Goal: Task Accomplishment & Management: Manage account settings

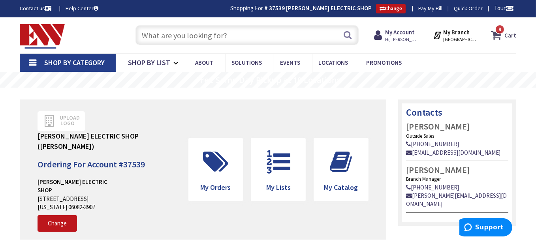
click at [503, 34] on icon at bounding box center [497, 35] width 13 height 14
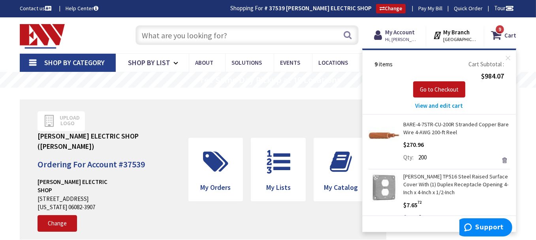
click at [444, 105] on span "View and edit cart" at bounding box center [439, 106] width 48 height 8
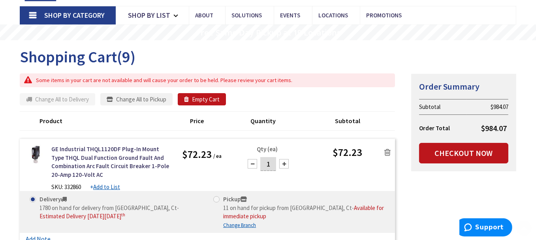
scroll to position [118, 0]
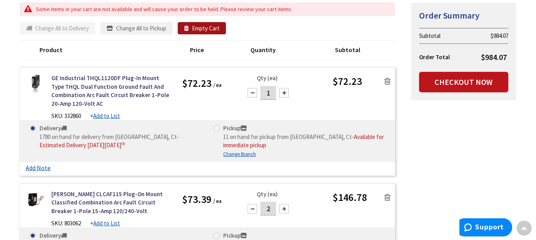
click at [207, 24] on button "Empty Cart" at bounding box center [202, 28] width 48 height 13
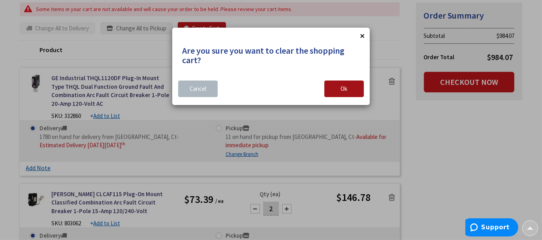
click at [352, 86] on button "Ok" at bounding box center [343, 89] width 39 height 17
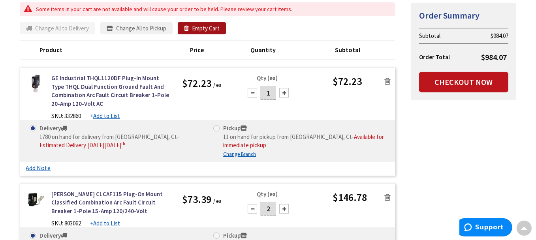
scroll to position [144, 0]
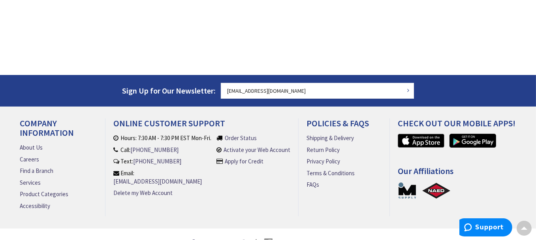
scroll to position [155, 0]
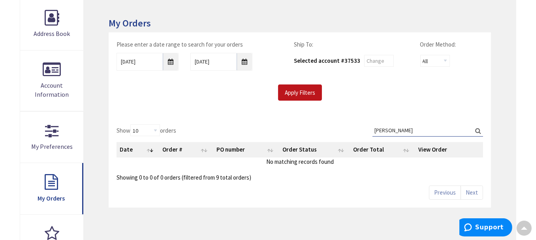
scroll to position [119, 0]
